Goal: Task Accomplishment & Management: Complete application form

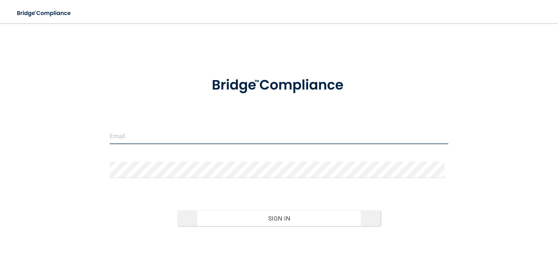
type input "[EMAIL_ADDRESS][DOMAIN_NAME]"
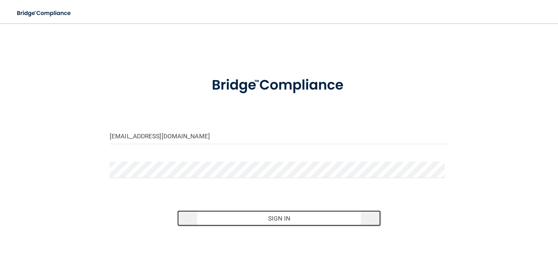
click at [265, 215] on button "Sign In" at bounding box center [278, 218] width 203 height 16
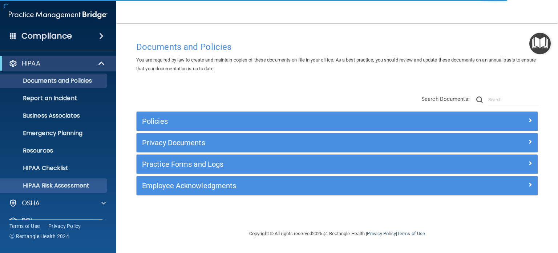
scroll to position [49, 0]
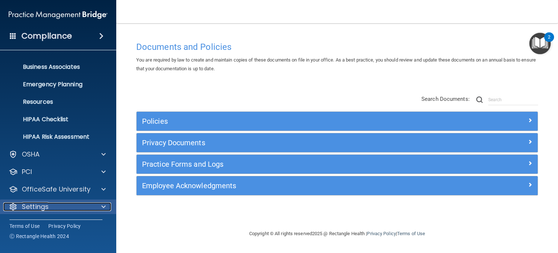
click at [37, 207] on p "Settings" at bounding box center [35, 206] width 27 height 9
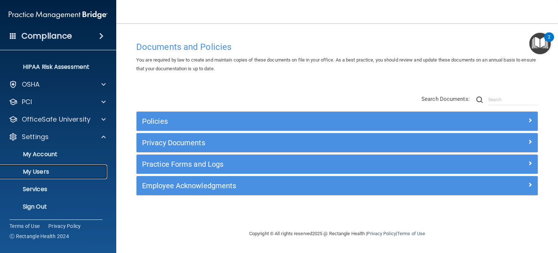
click at [33, 165] on link "My Users" at bounding box center [50, 171] width 115 height 15
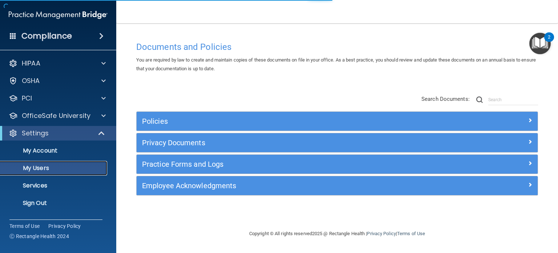
select select "20"
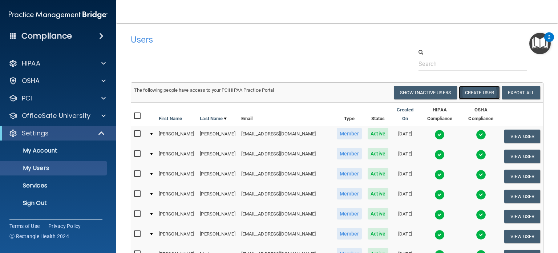
click at [478, 90] on button "Create User" at bounding box center [479, 92] width 41 height 13
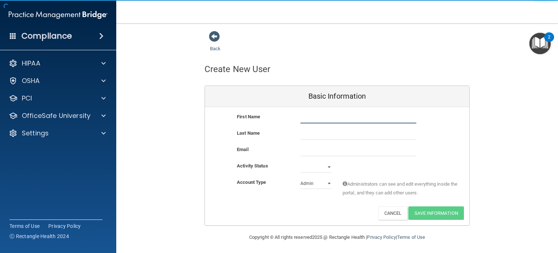
click at [310, 113] on input "text" at bounding box center [359, 117] width 116 height 11
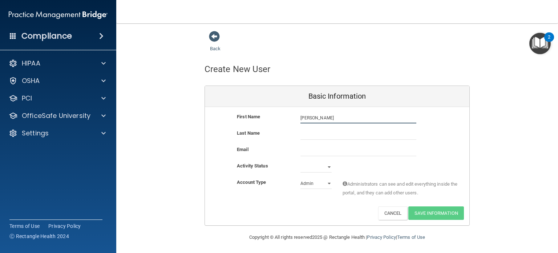
type input "[PERSON_NAME]"
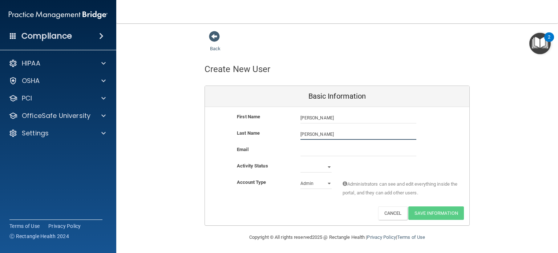
type input "[PERSON_NAME]"
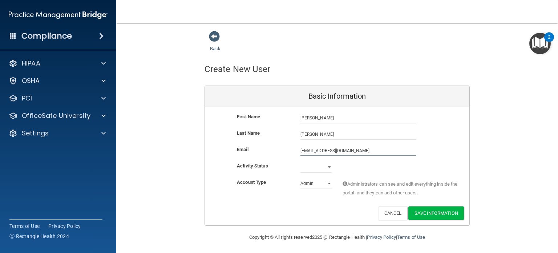
type input "[EMAIL_ADDRESS][DOMAIN_NAME]"
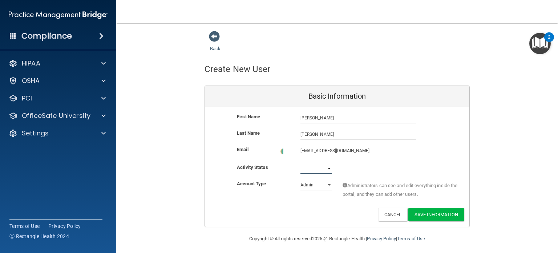
click at [311, 168] on select "Active Inactive" at bounding box center [316, 168] width 31 height 11
select select "active"
click at [301, 161] on select "Active Inactive" at bounding box center [316, 166] width 31 height 11
click at [308, 183] on select "Admin Member" at bounding box center [316, 183] width 31 height 11
select select "practice_member"
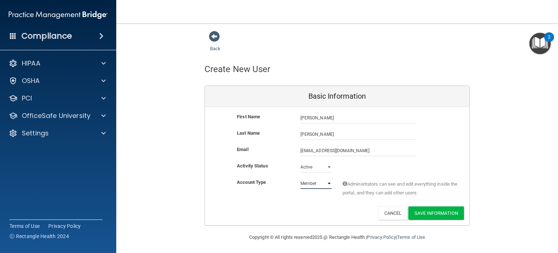
click at [301, 178] on select "Admin Member" at bounding box center [316, 183] width 31 height 11
click at [432, 207] on button "Save Information" at bounding box center [437, 212] width 56 height 13
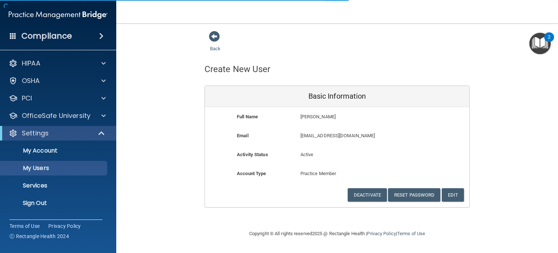
select select "20"
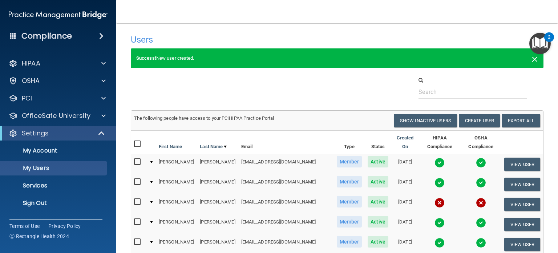
click at [532, 57] on span "×" at bounding box center [535, 58] width 7 height 15
select select "20"
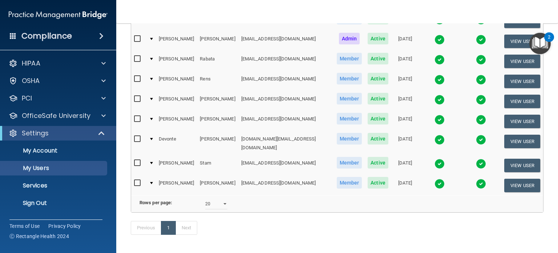
scroll to position [296, 0]
